Goal: Communication & Community: Answer question/provide support

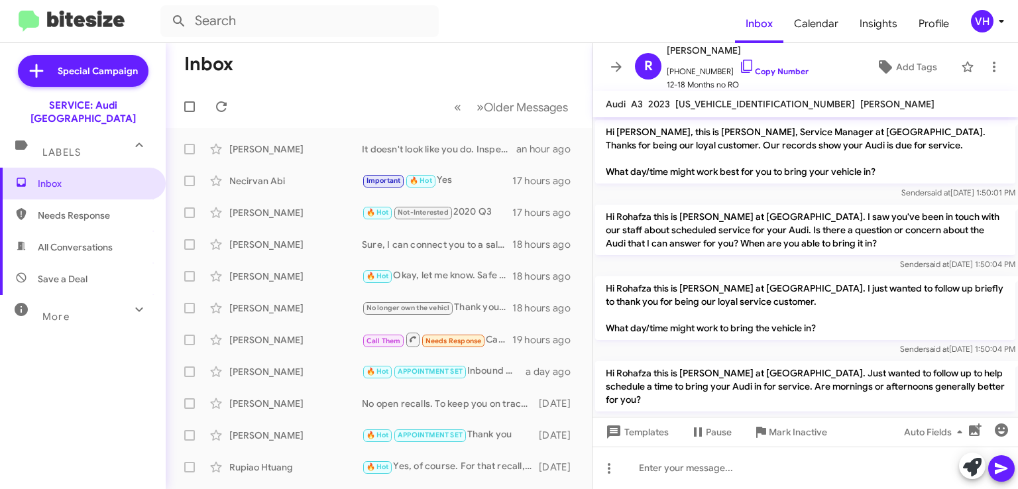
scroll to position [665, 0]
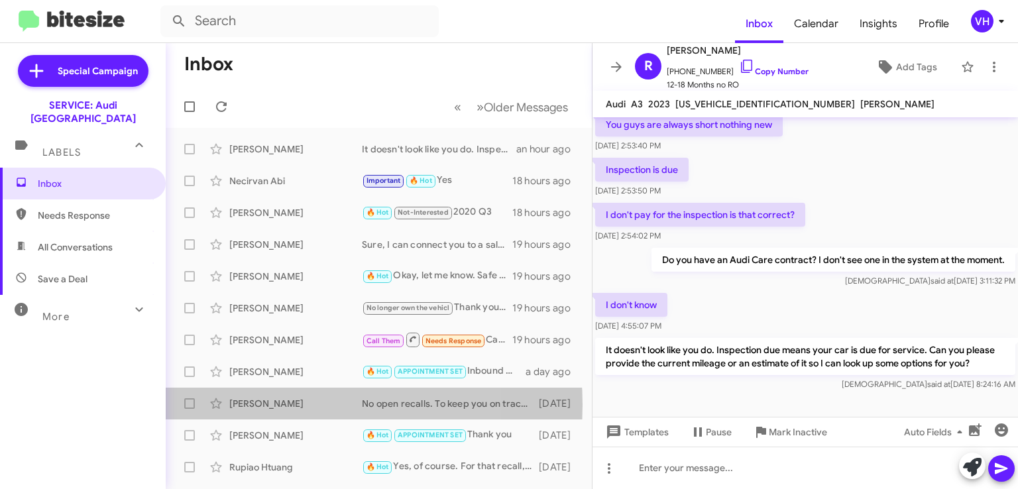
click at [289, 404] on div "[PERSON_NAME]" at bounding box center [295, 403] width 133 height 13
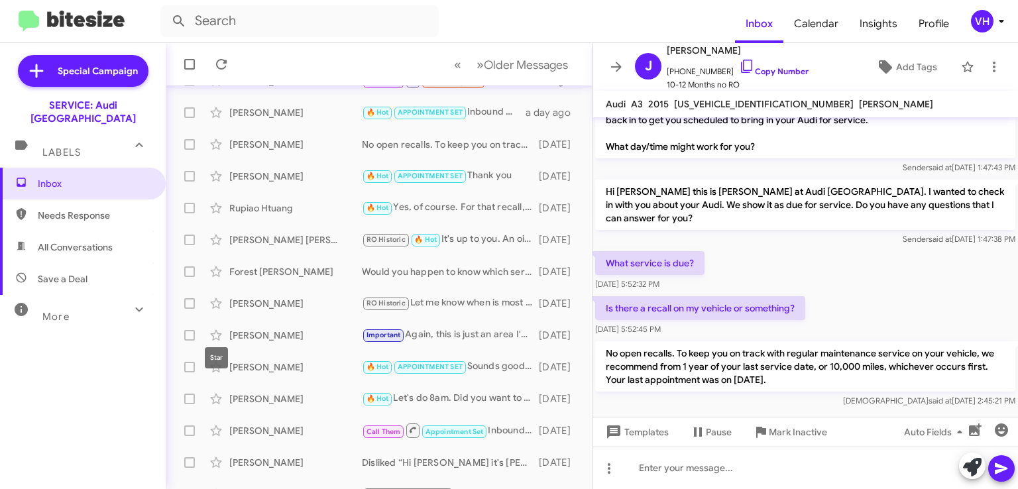
scroll to position [265, 0]
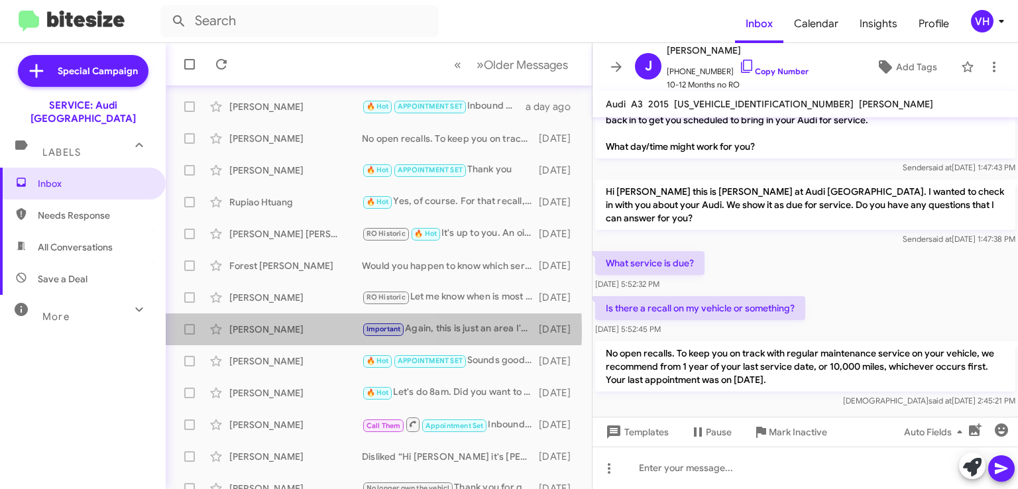
click at [257, 330] on div "[PERSON_NAME]" at bounding box center [295, 329] width 133 height 13
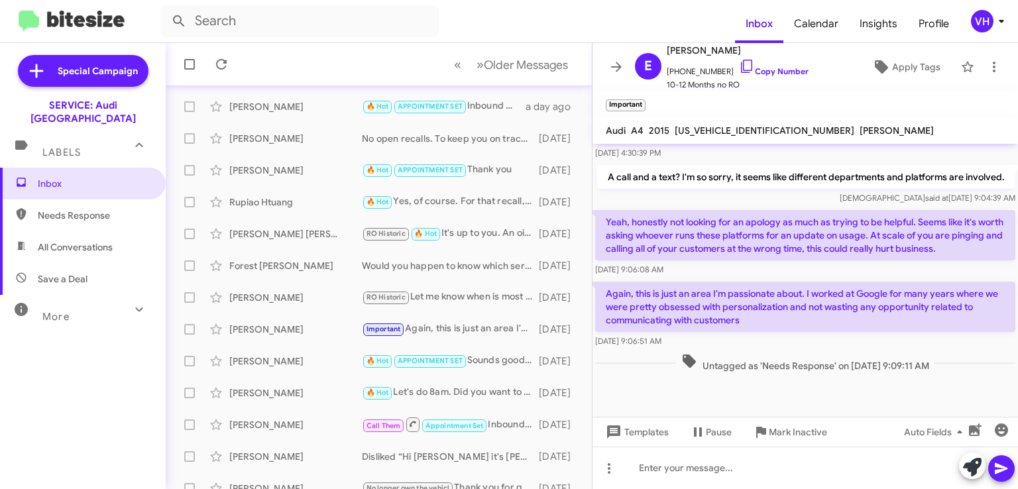
scroll to position [521, 0]
